Goal: Task Accomplishment & Management: Use online tool/utility

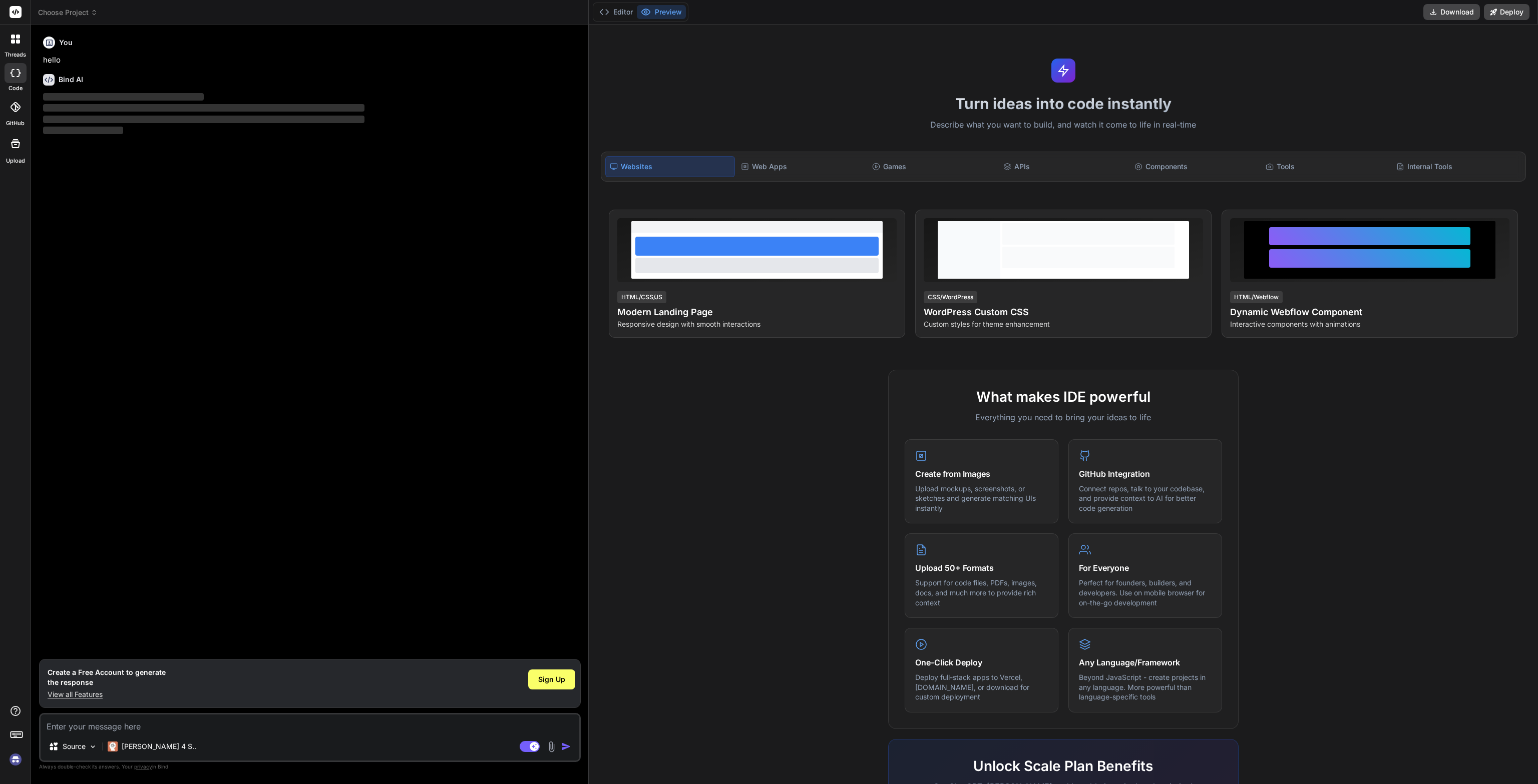
type textarea "x"
click at [775, 171] on div "Web Apps" at bounding box center [802, 167] width 130 height 21
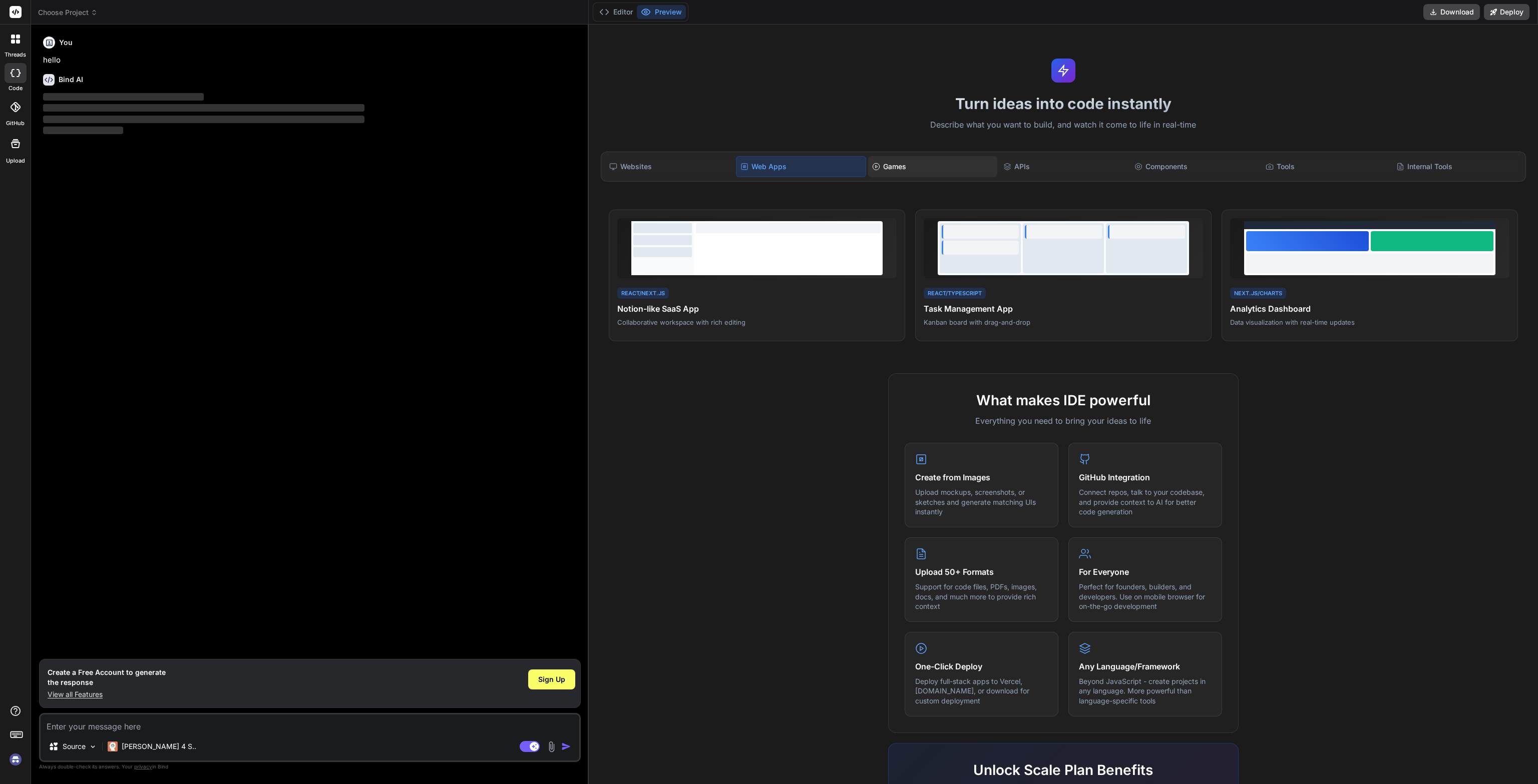
click at [886, 167] on div "Games" at bounding box center [933, 167] width 130 height 21
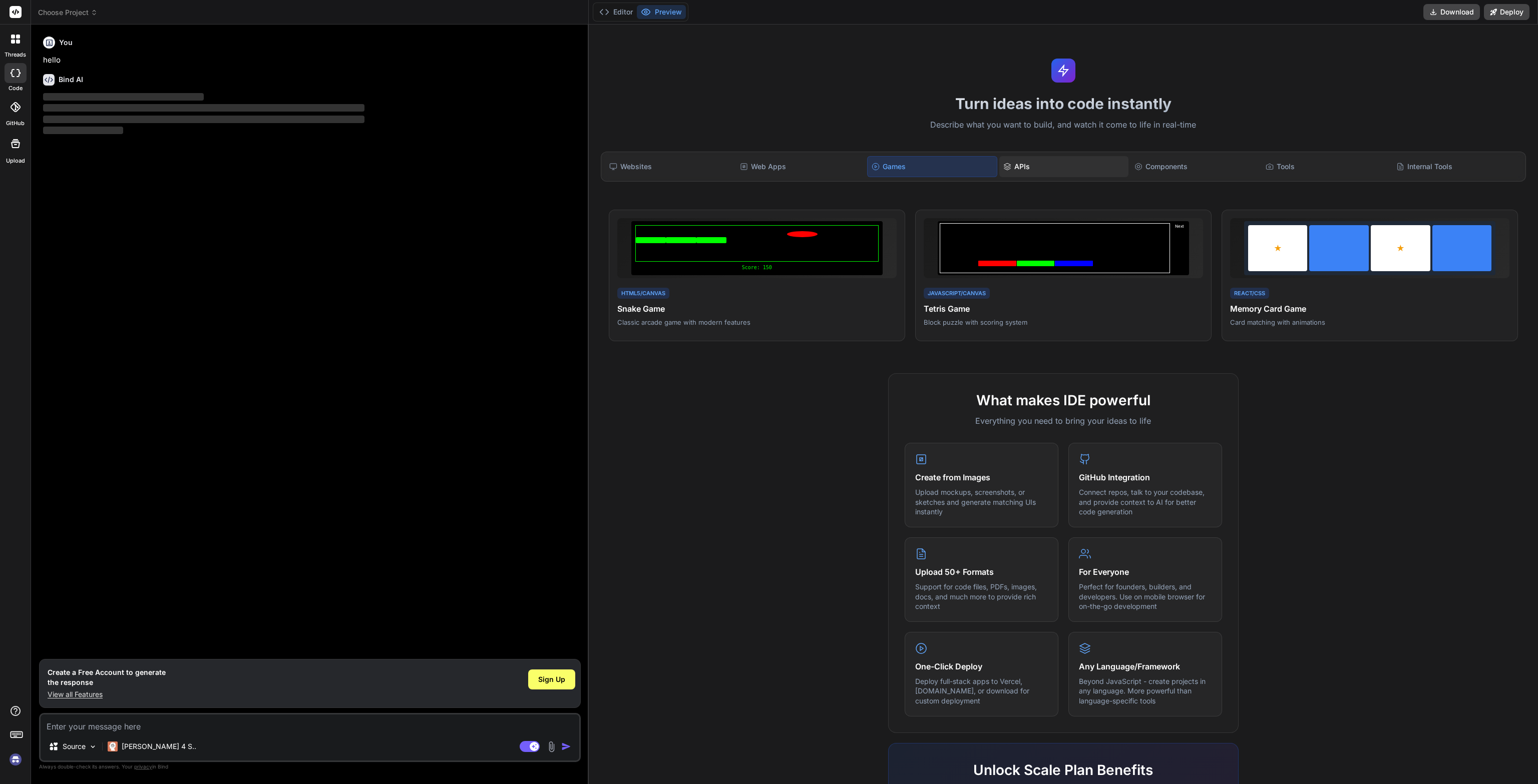
click at [1015, 165] on div "APIs" at bounding box center [1064, 167] width 130 height 21
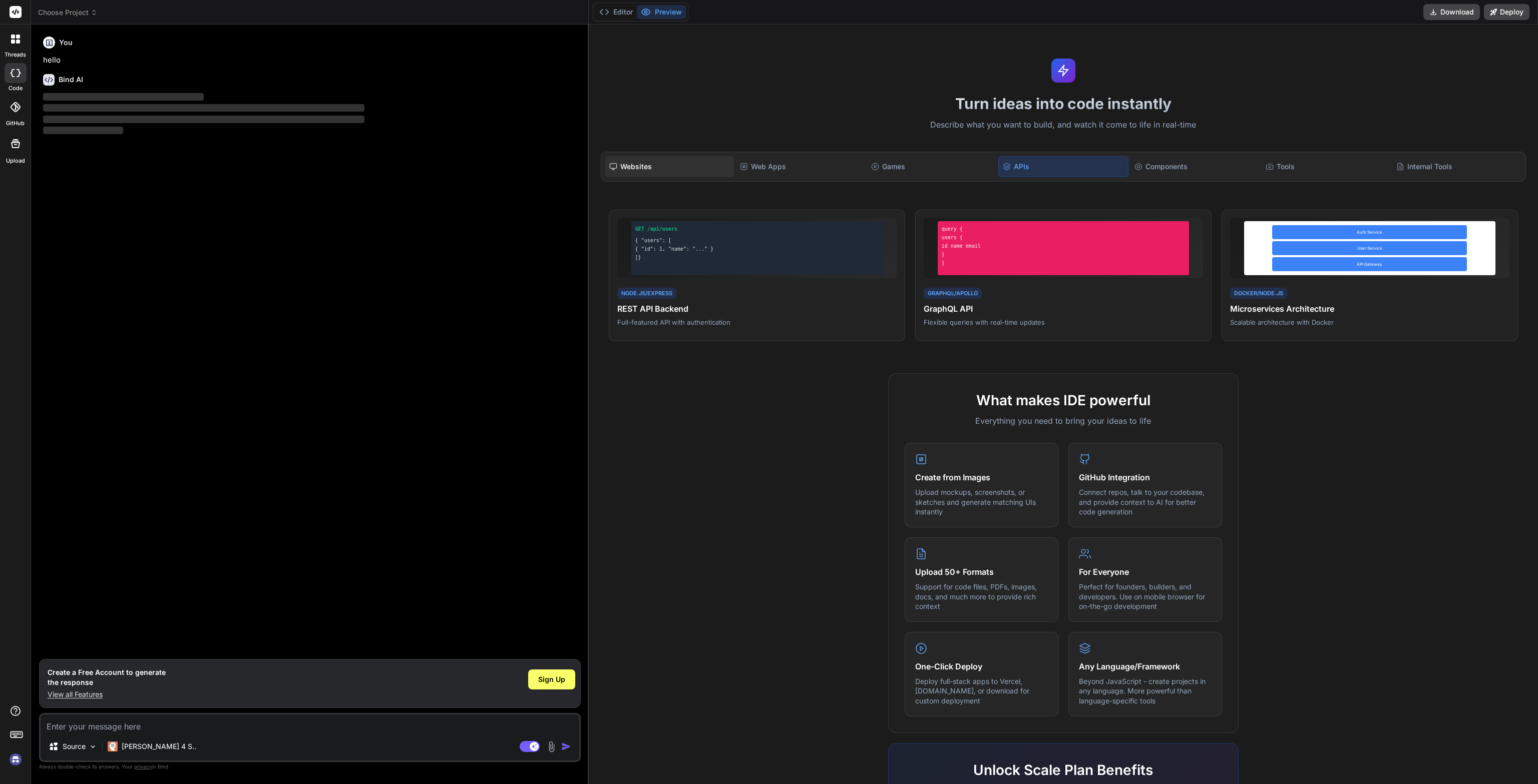
click at [716, 172] on div "Websites" at bounding box center [670, 167] width 130 height 21
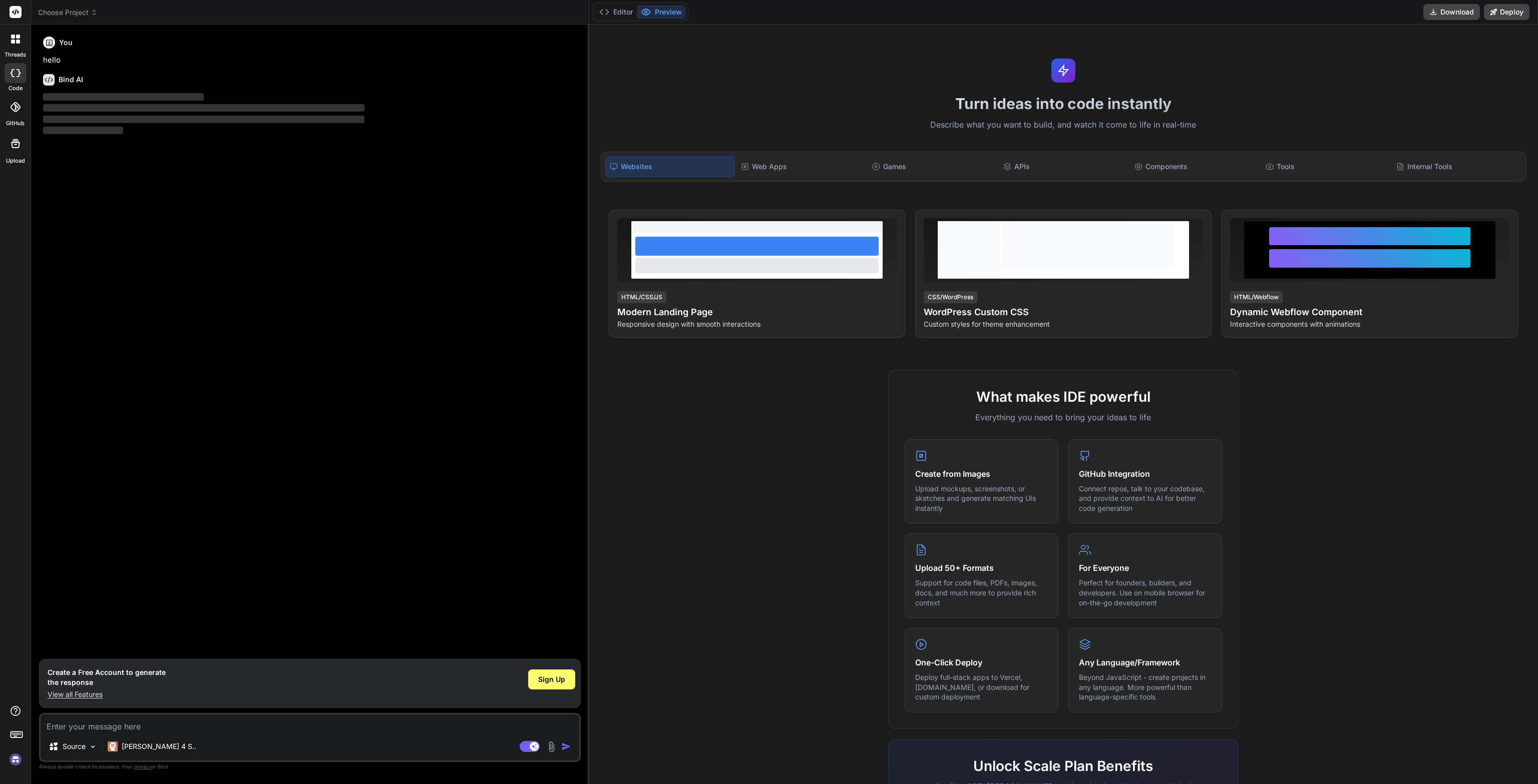
click at [48, 87] on div "Bind AI ‌ ‌ ‌ ‌" at bounding box center [311, 101] width 536 height 70
click at [130, 731] on textarea at bounding box center [310, 723] width 539 height 18
click at [548, 677] on span "Sign Up" at bounding box center [551, 679] width 27 height 10
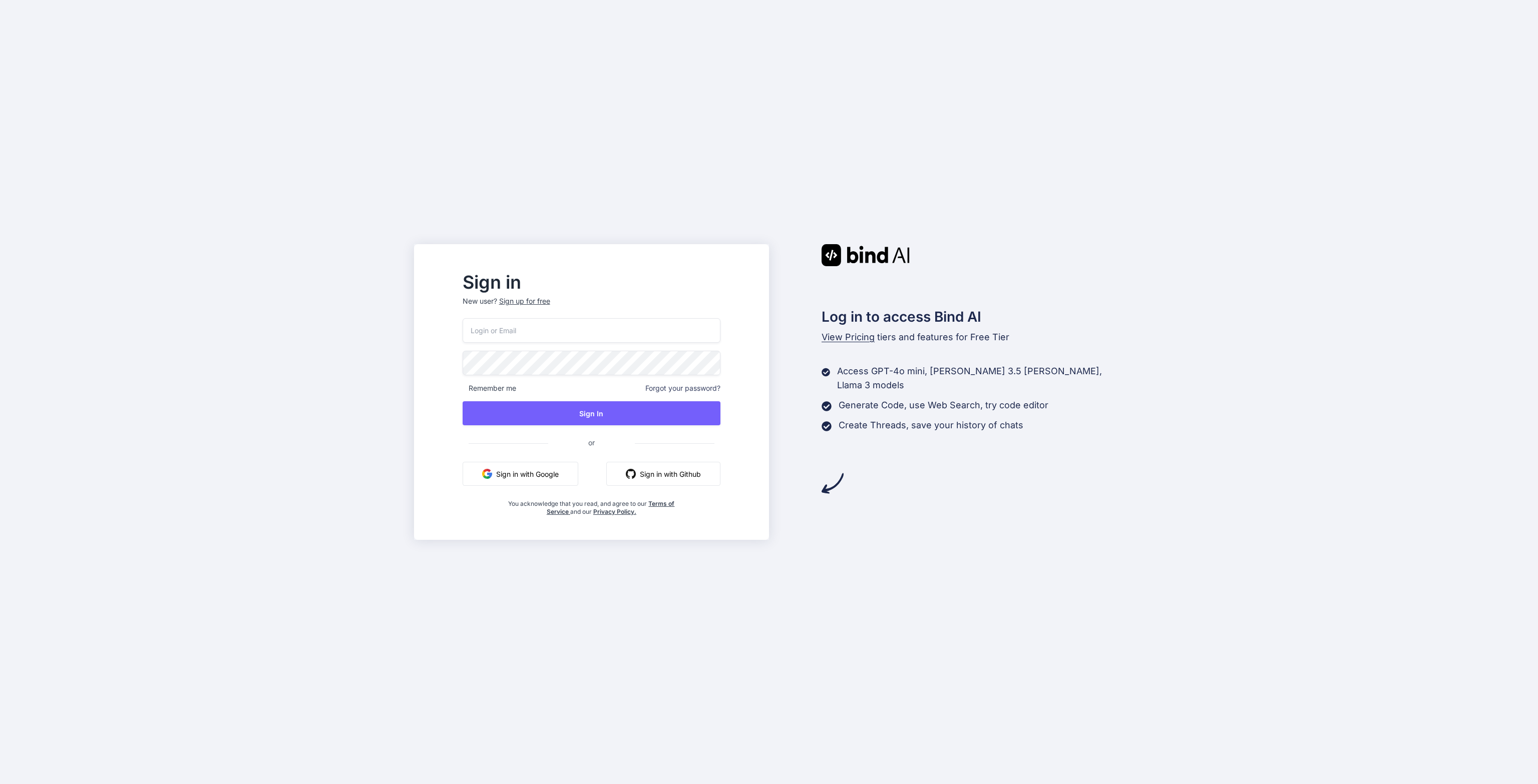
click at [558, 474] on button "Sign in with Google" at bounding box center [521, 474] width 115 height 24
